Goal: Transaction & Acquisition: Subscribe to service/newsletter

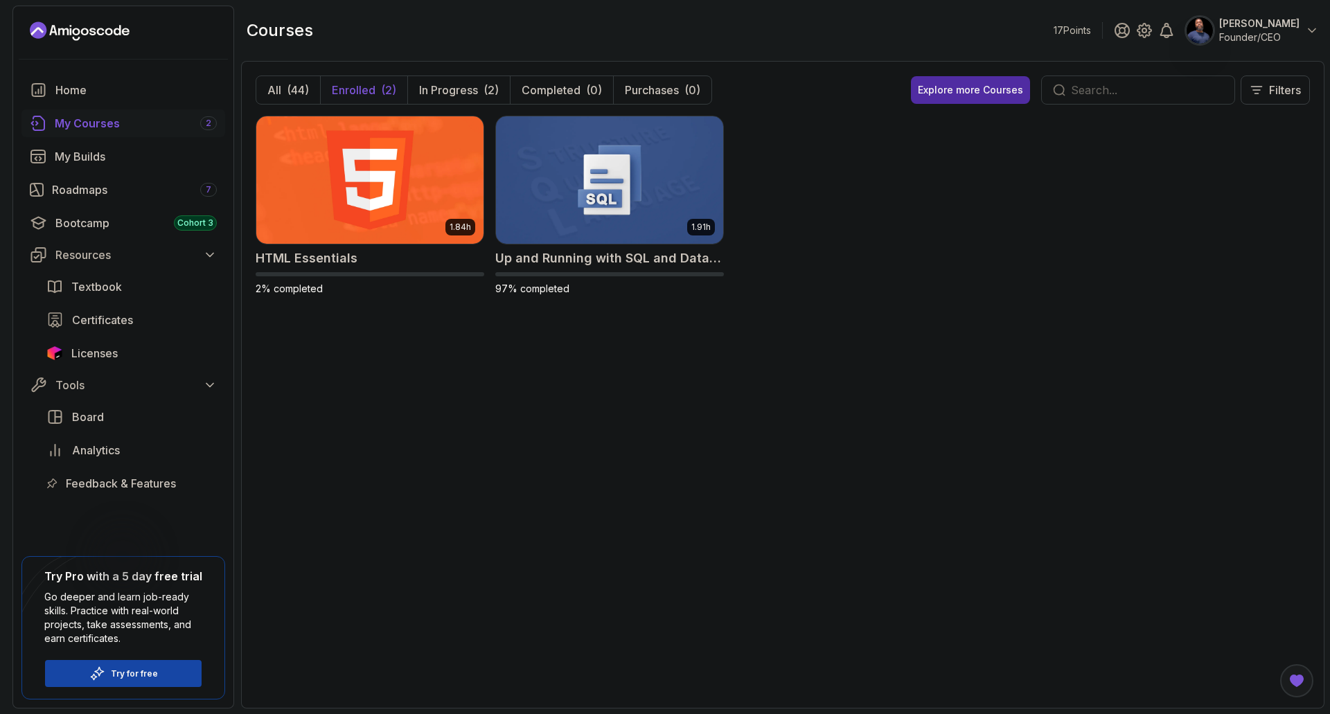
select select "English"
click at [528, 257] on h2 "Up and Running with SQL and Databases" at bounding box center [609, 258] width 229 height 19
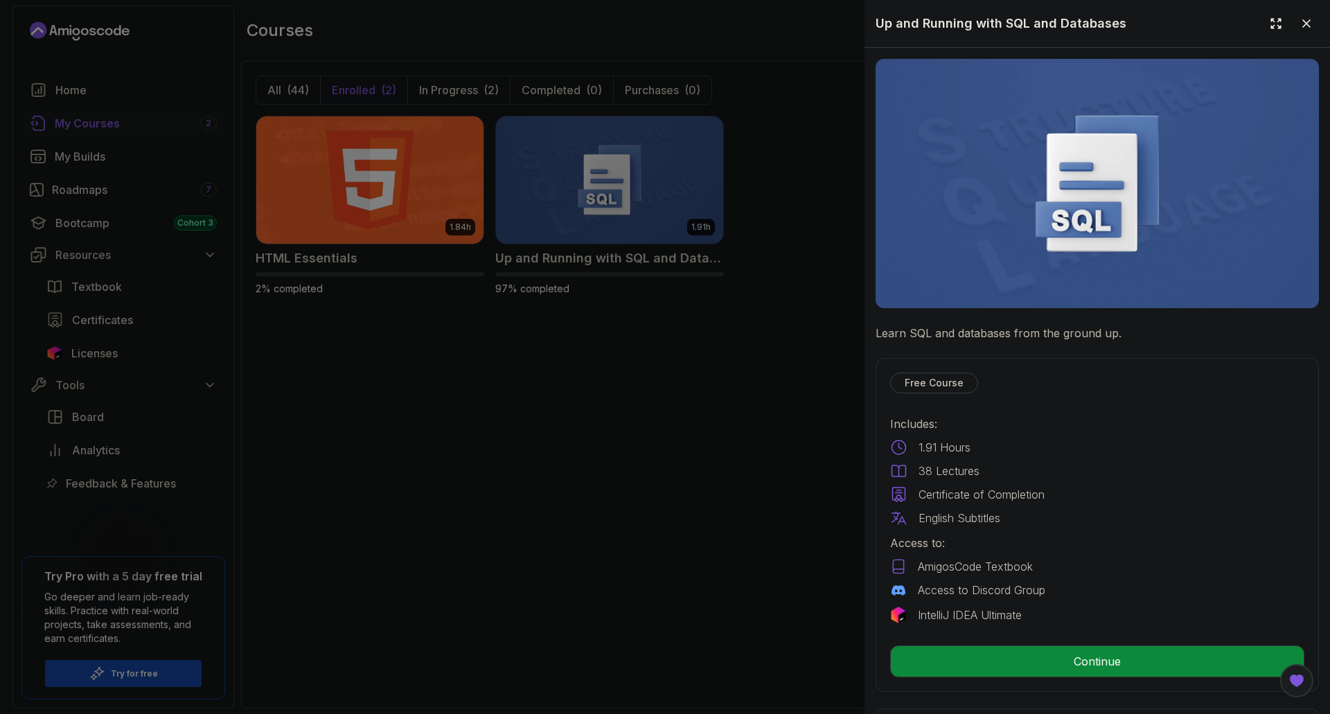
drag, startPoint x: 576, startPoint y: 407, endPoint x: 348, endPoint y: 306, distance: 249.7
click at [578, 406] on div at bounding box center [665, 357] width 1330 height 714
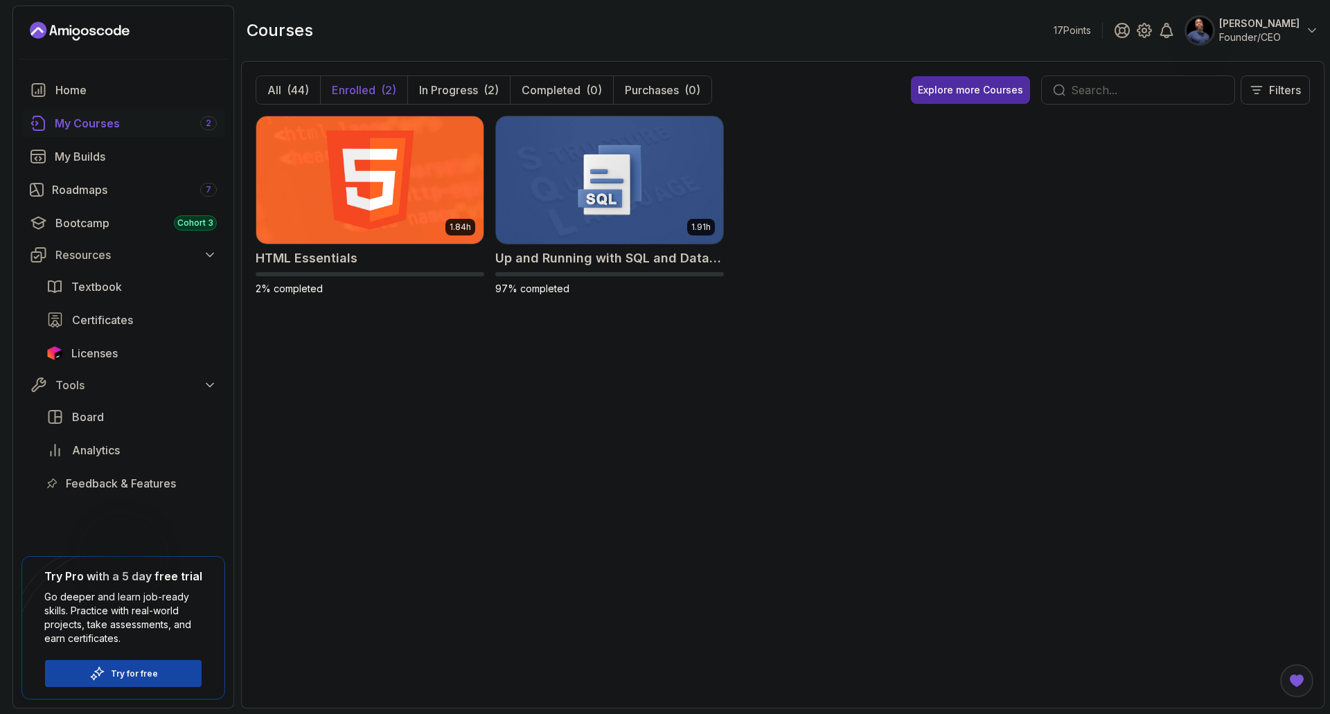
click at [84, 120] on div "My Courses 2" at bounding box center [136, 123] width 162 height 17
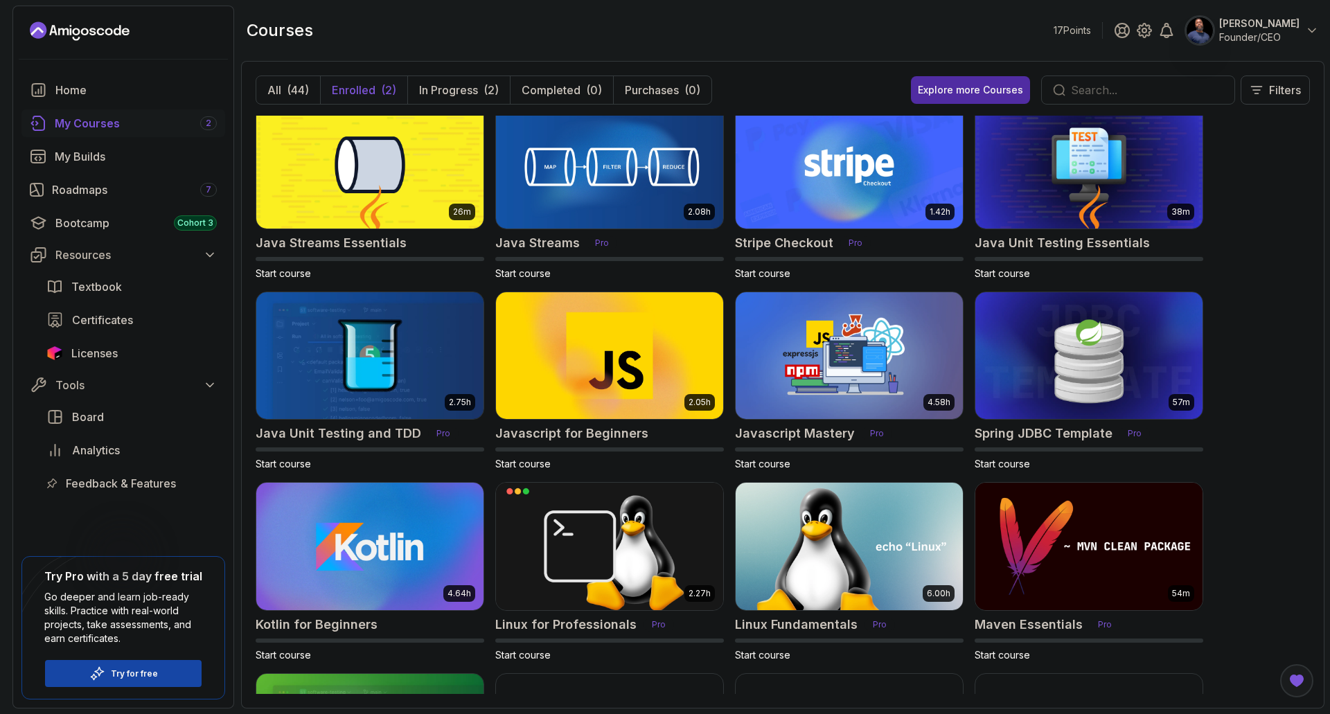
scroll to position [1039, 0]
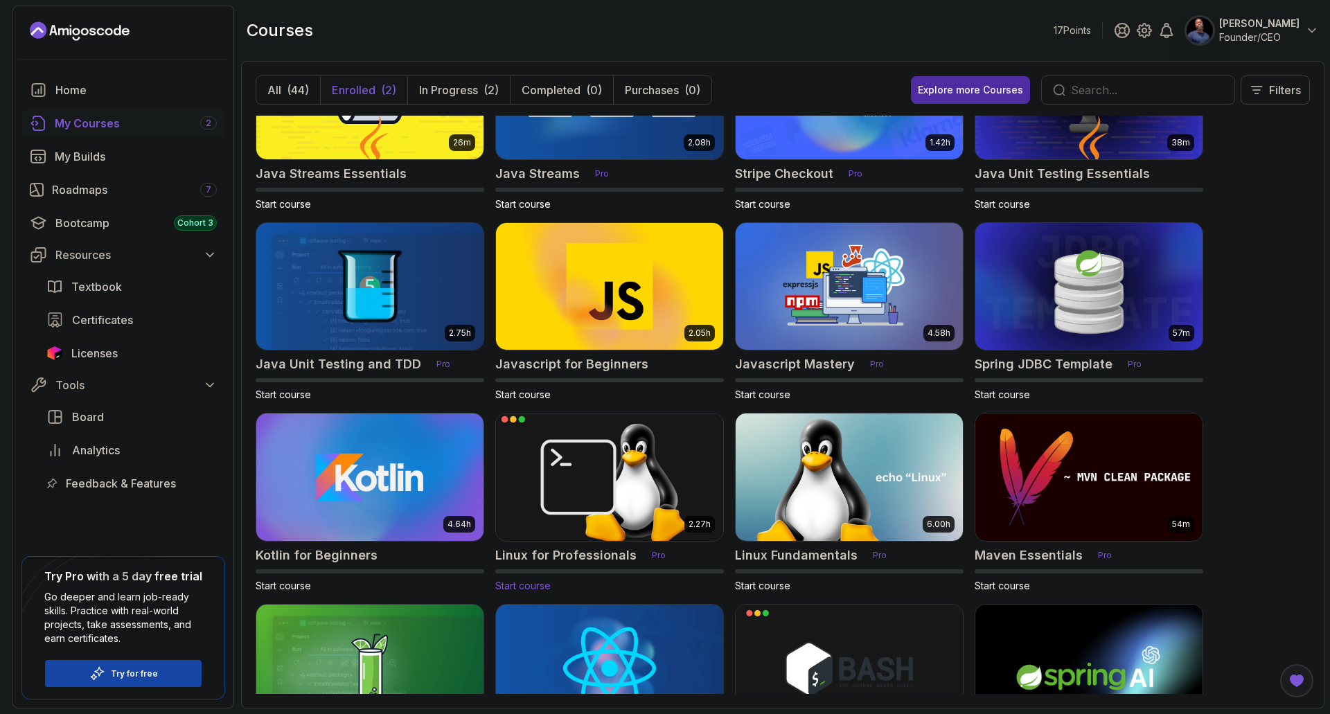
click at [540, 517] on img at bounding box center [609, 478] width 238 height 134
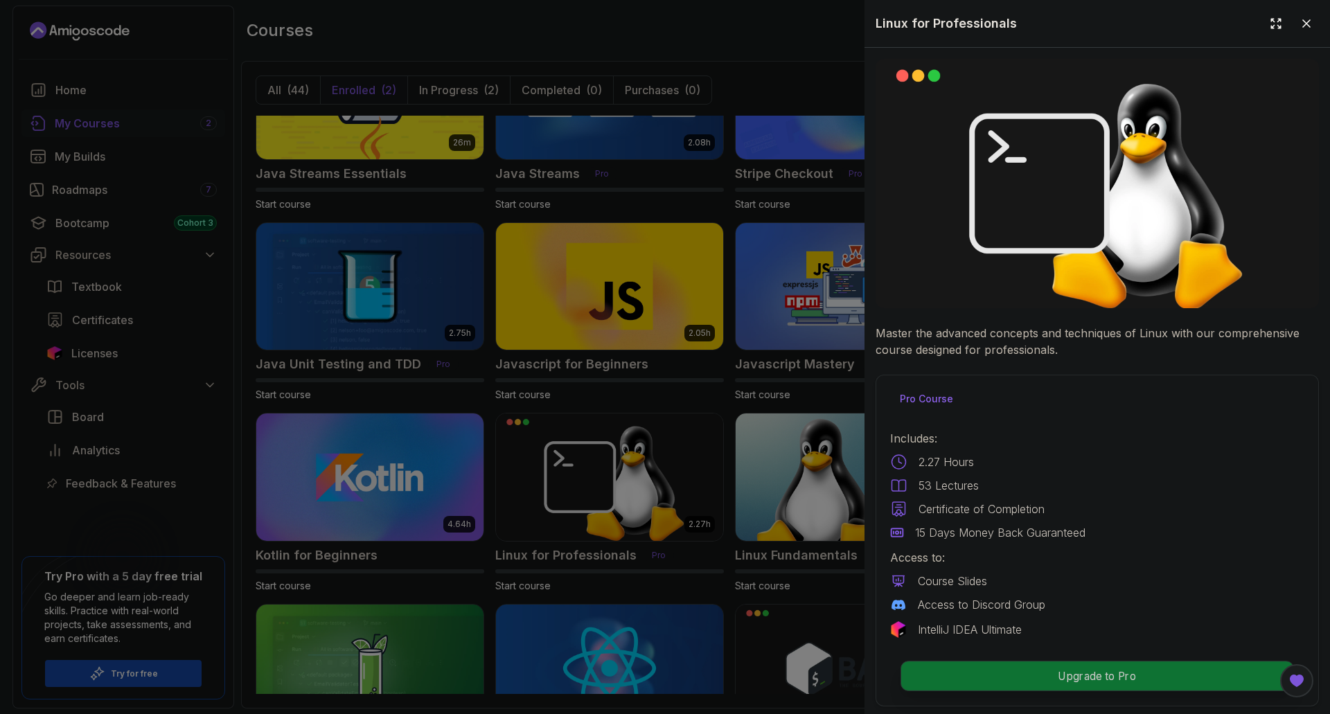
click at [1095, 671] on p "Upgrade to Pro" at bounding box center [1097, 675] width 392 height 29
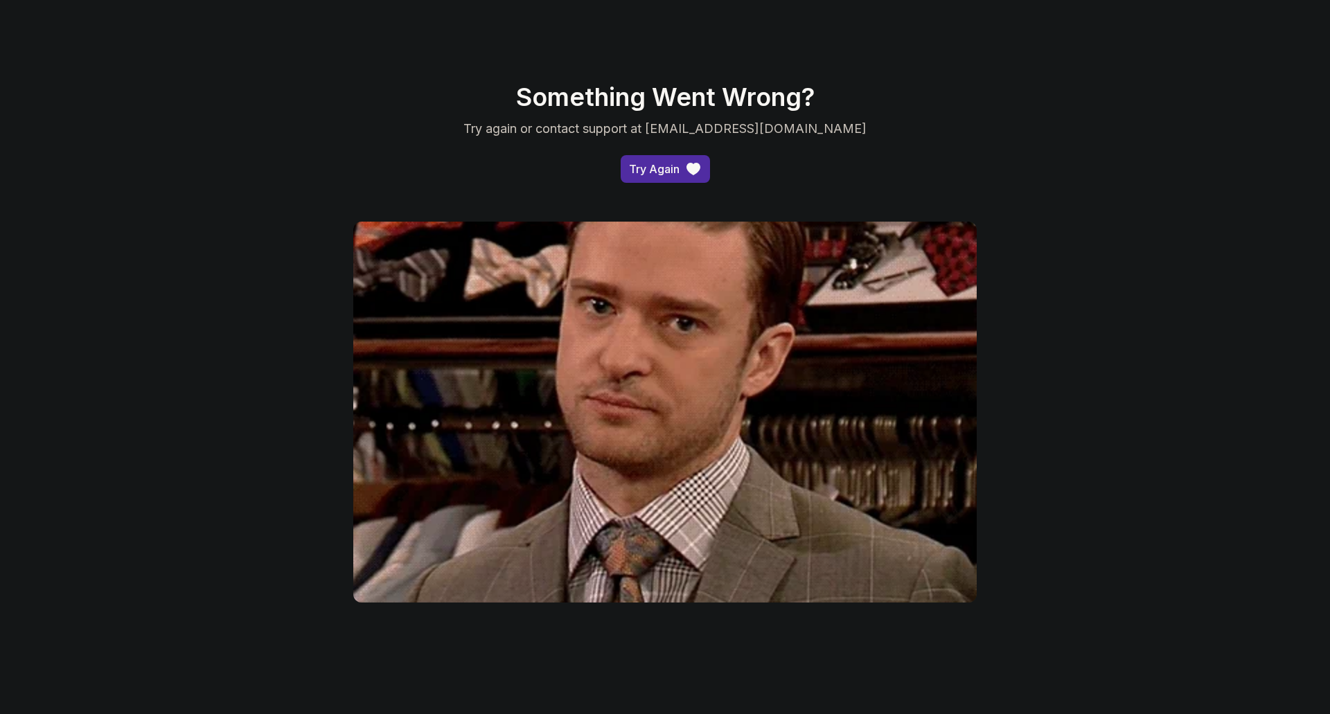
select select "English"
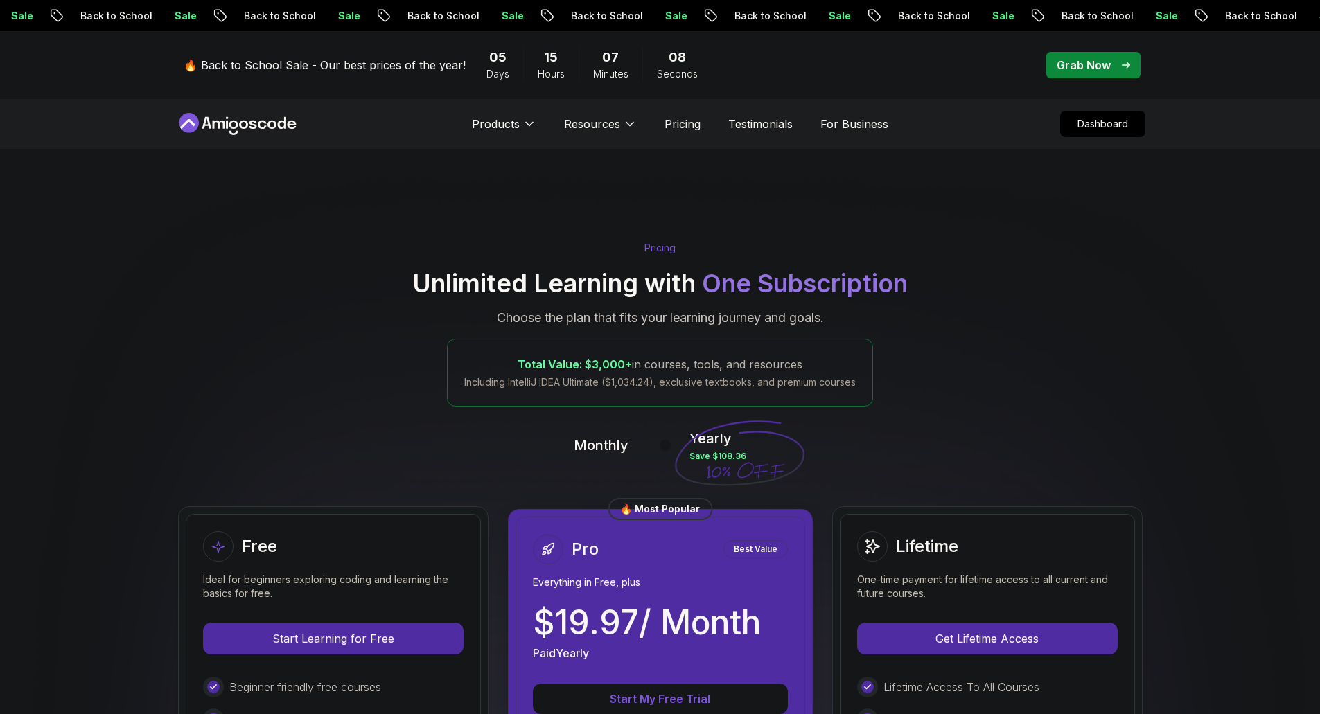
click at [660, 691] on p "Start My Free Trial" at bounding box center [660, 699] width 222 height 17
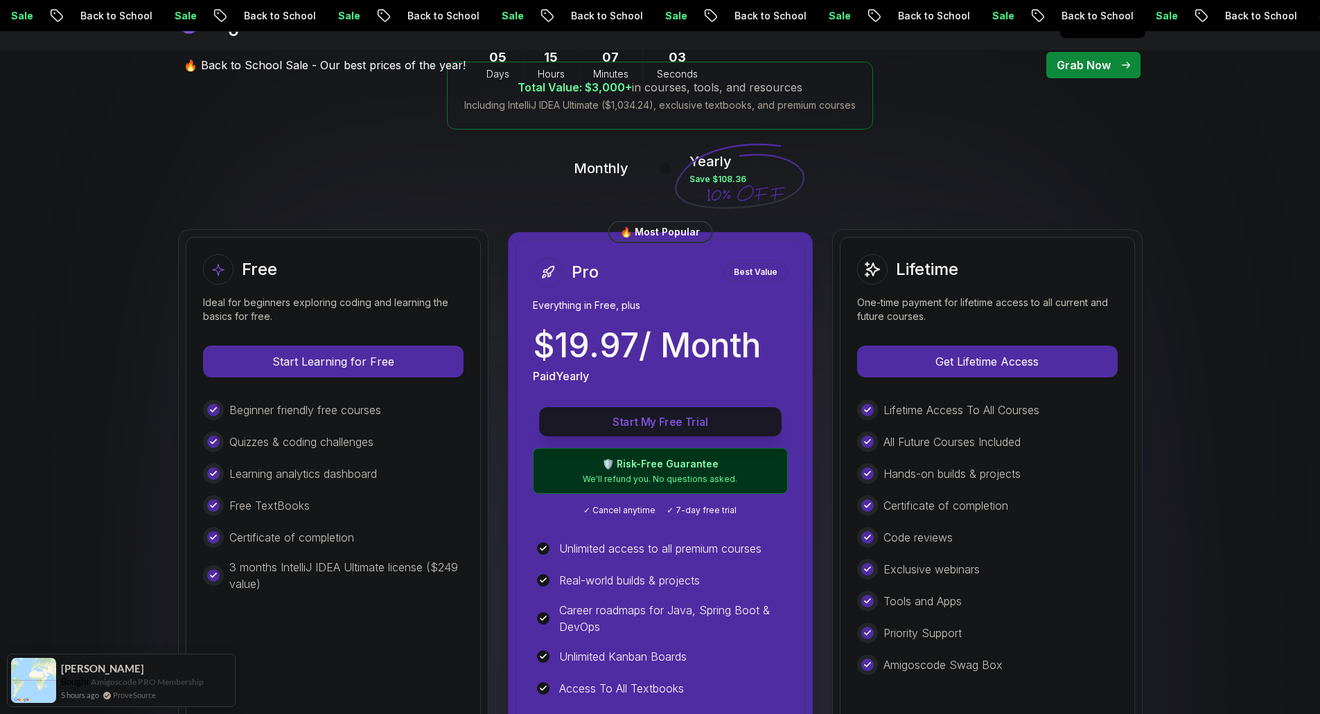
click at [632, 419] on p "Start My Free Trial" at bounding box center [660, 422] width 211 height 16
click at [633, 415] on p "Start My Free Trial" at bounding box center [660, 422] width 211 height 16
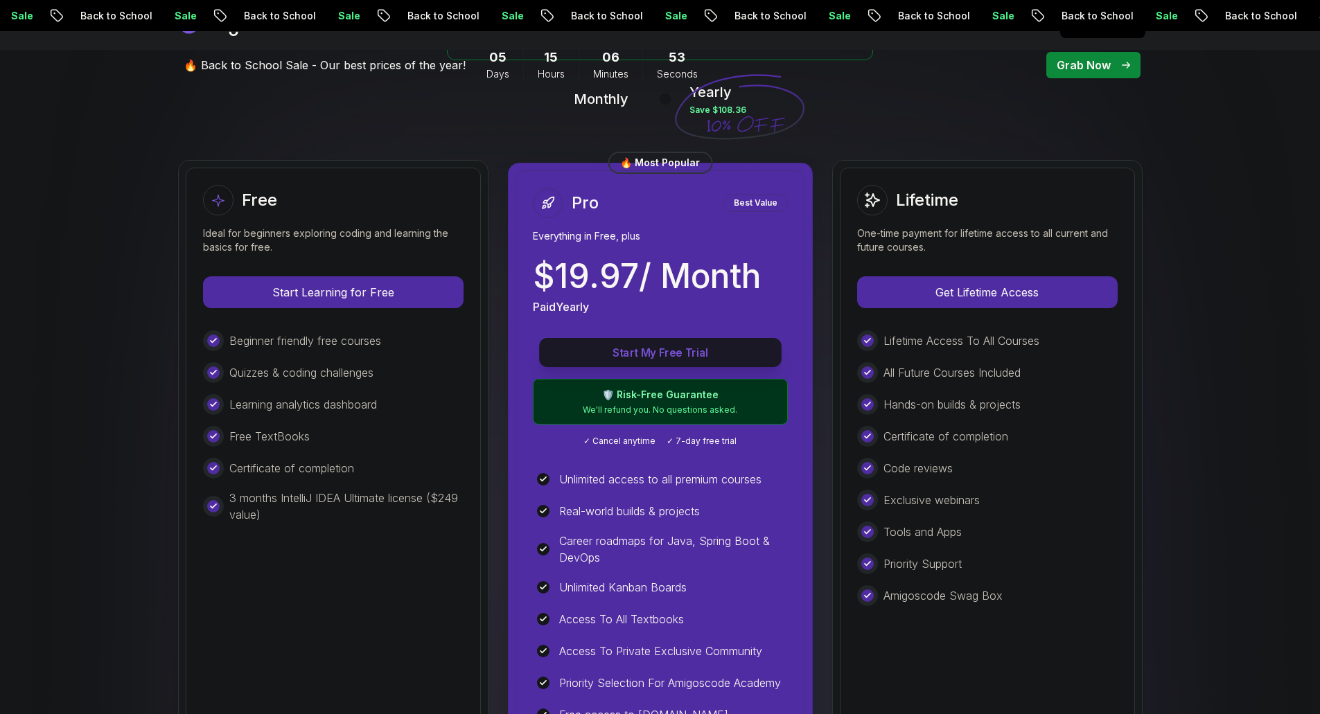
click at [656, 351] on p "Start My Free Trial" at bounding box center [660, 353] width 211 height 16
